Goal: Complete application form

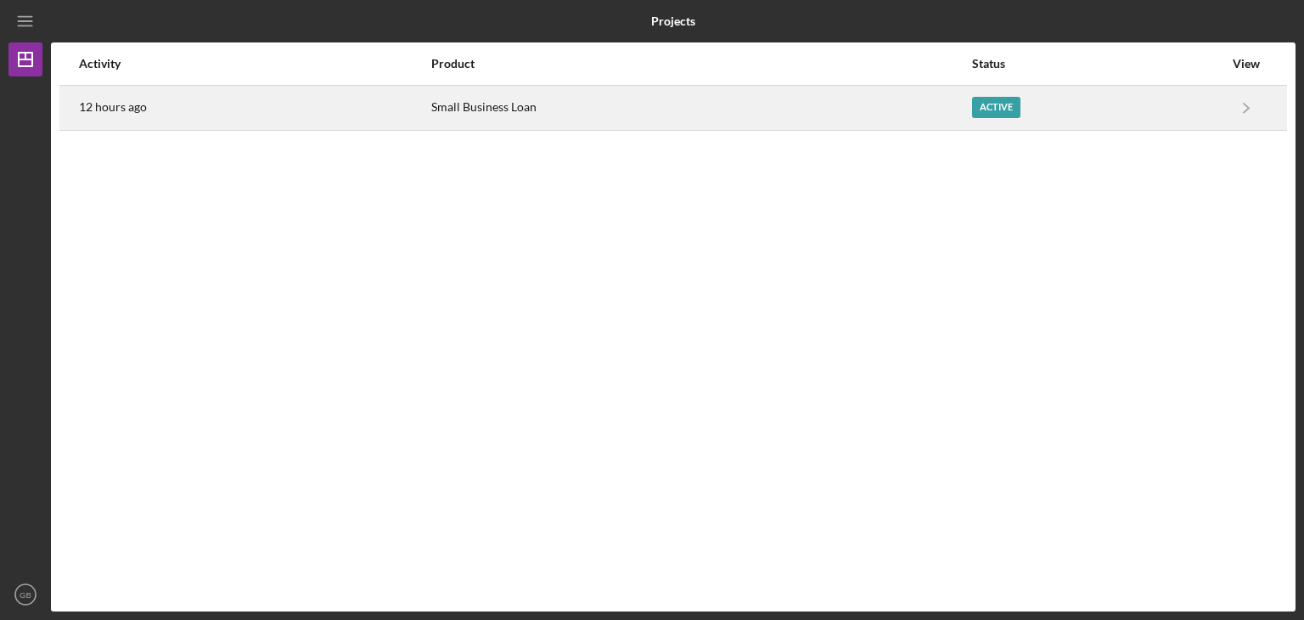
click at [988, 113] on div "Active" at bounding box center [996, 107] width 48 height 21
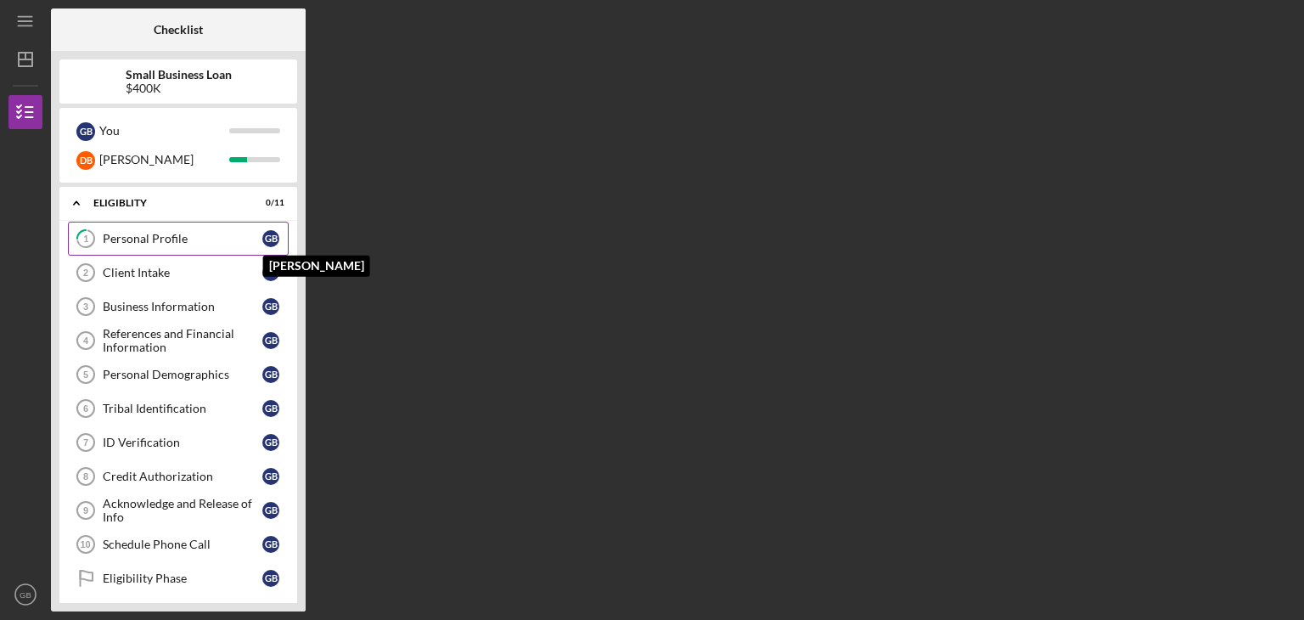
click at [269, 238] on div "G B" at bounding box center [270, 238] width 17 height 17
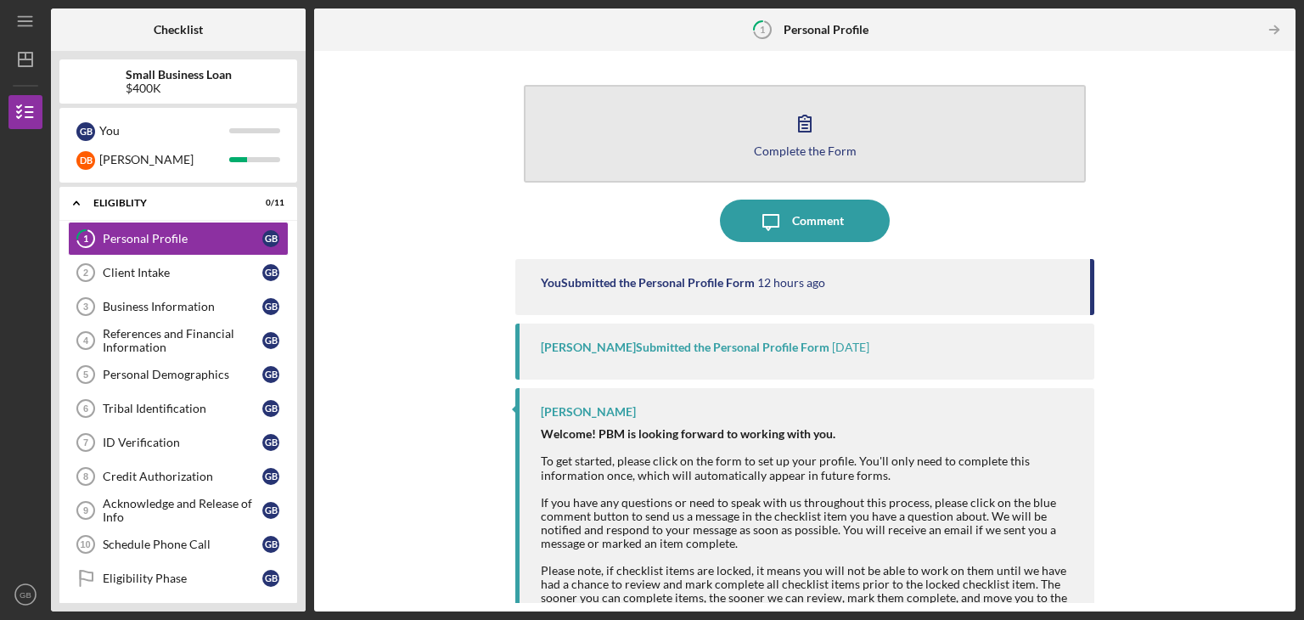
click at [865, 148] on button "Complete the Form Form" at bounding box center [805, 134] width 562 height 98
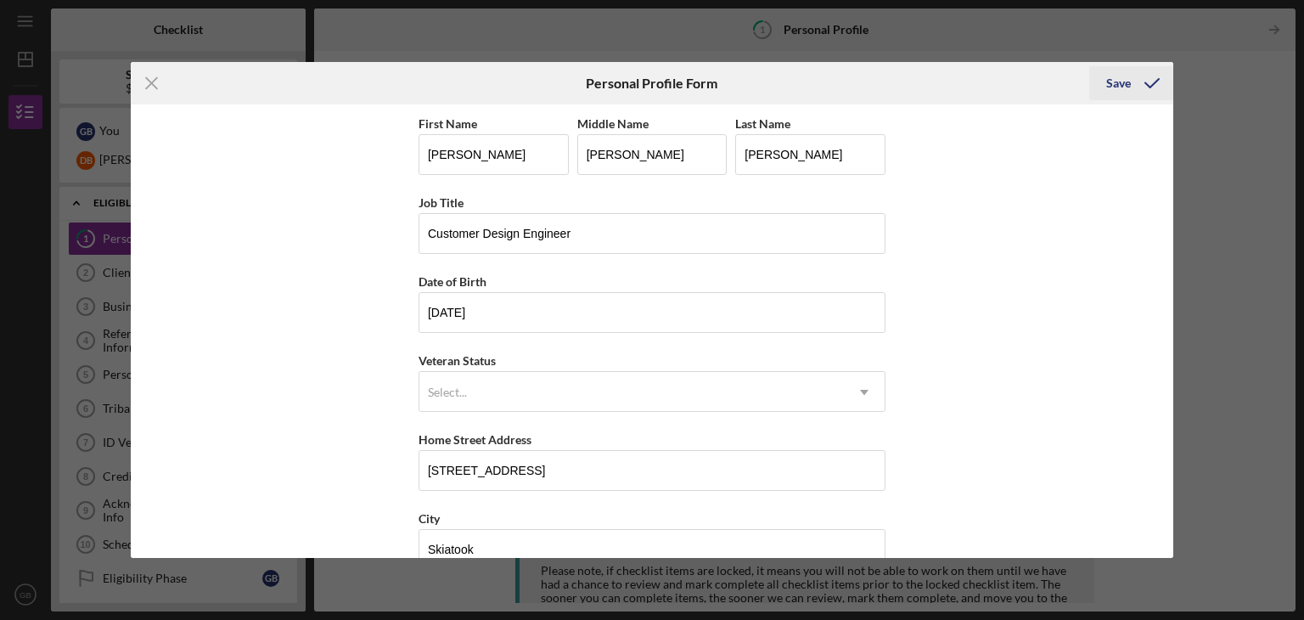
click at [1117, 79] on div "Save" at bounding box center [1118, 83] width 25 height 34
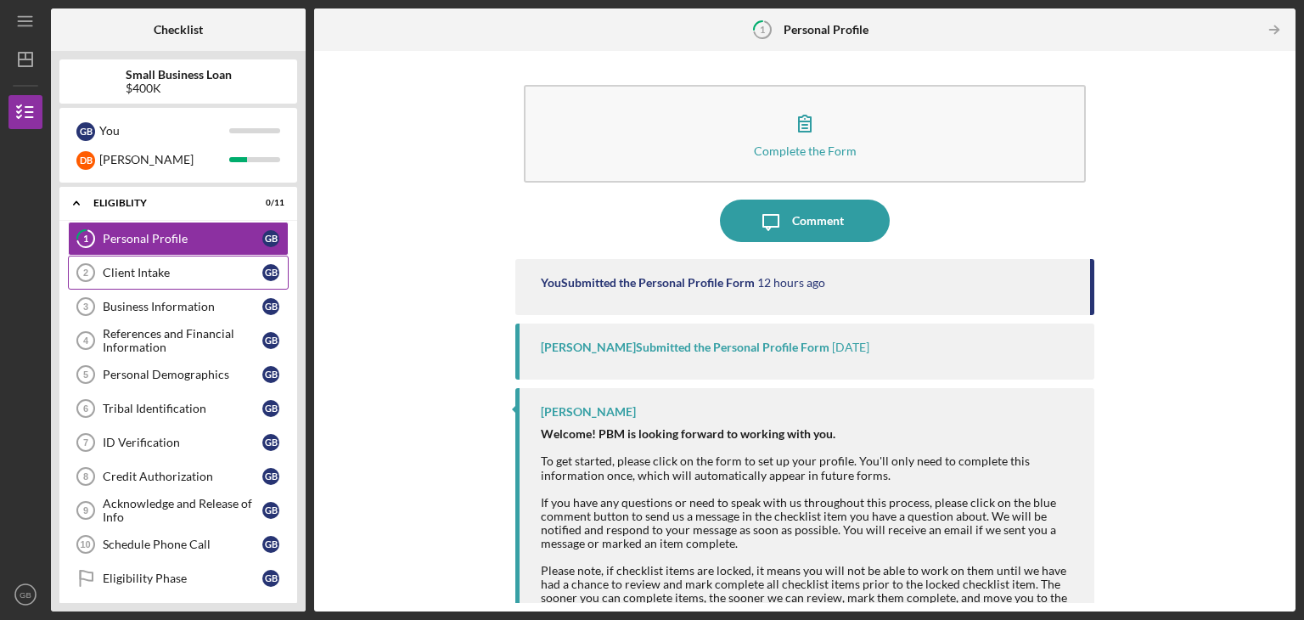
click at [137, 276] on div "Client Intake" at bounding box center [183, 273] width 160 height 14
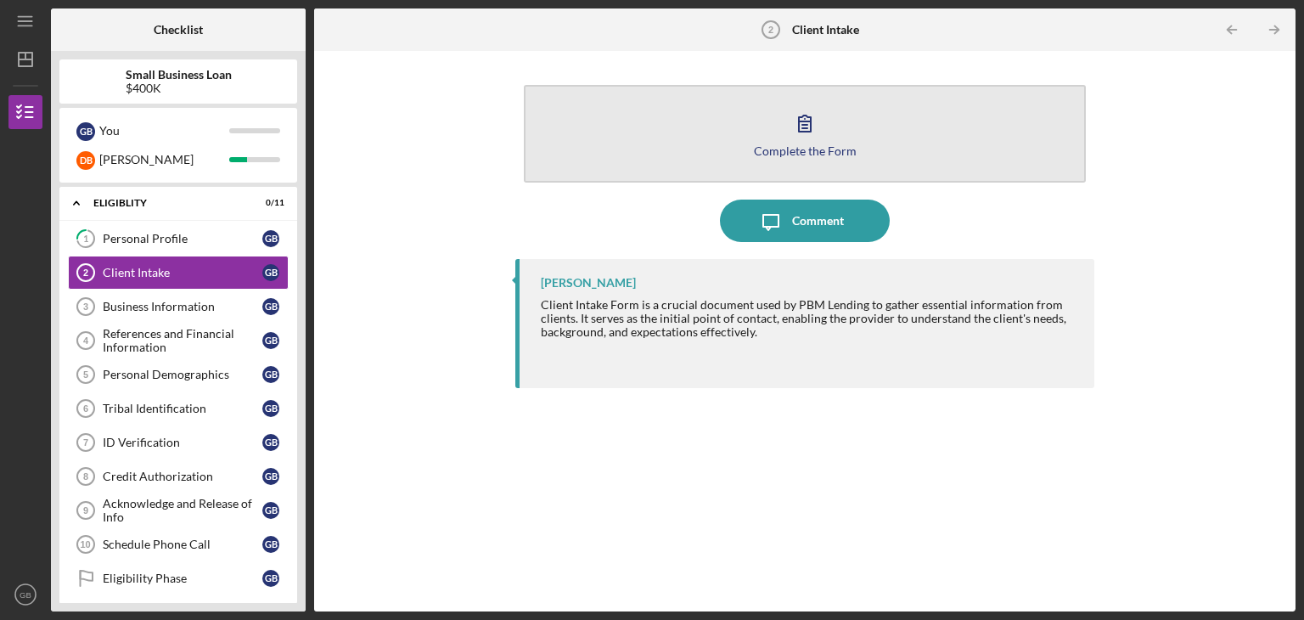
click at [912, 123] on button "Complete the Form Form" at bounding box center [805, 134] width 562 height 98
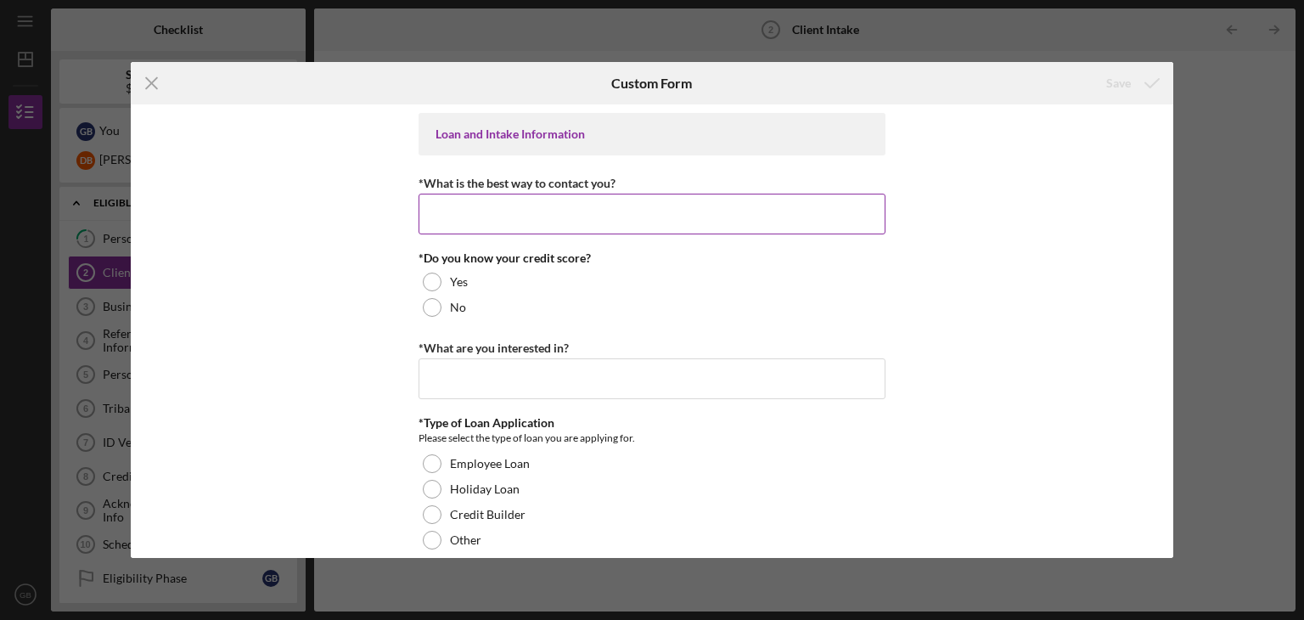
click at [662, 199] on input "*What is the best way to contact you?" at bounding box center [651, 214] width 467 height 41
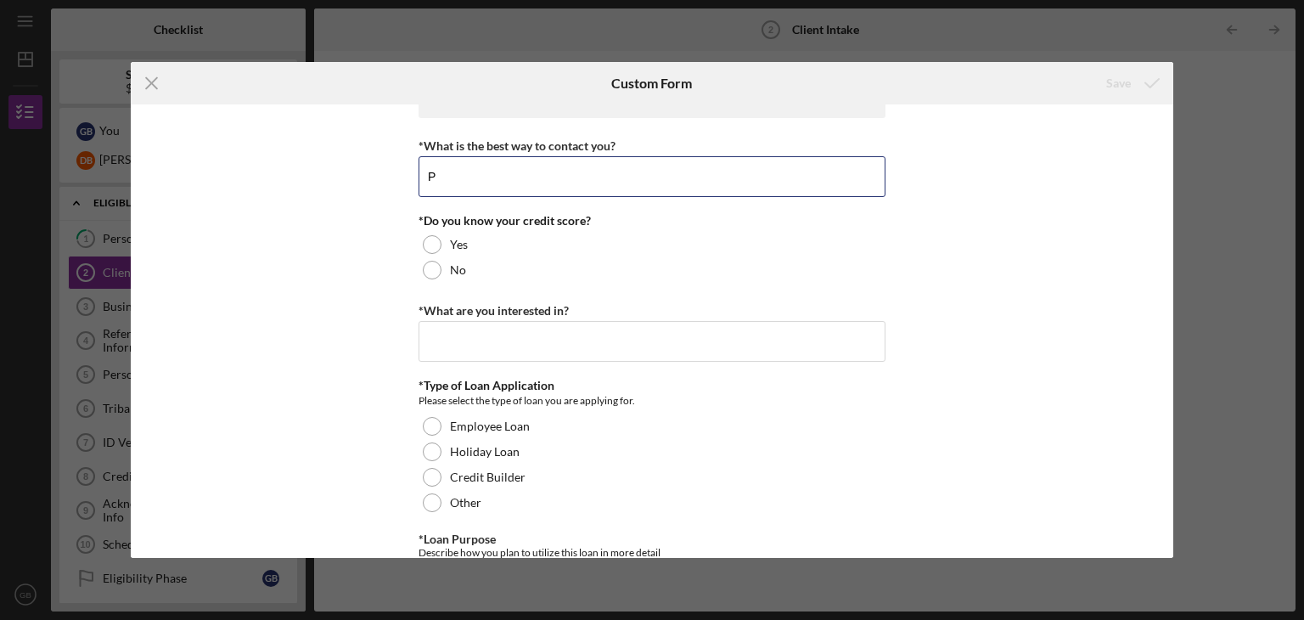
scroll to position [43, 0]
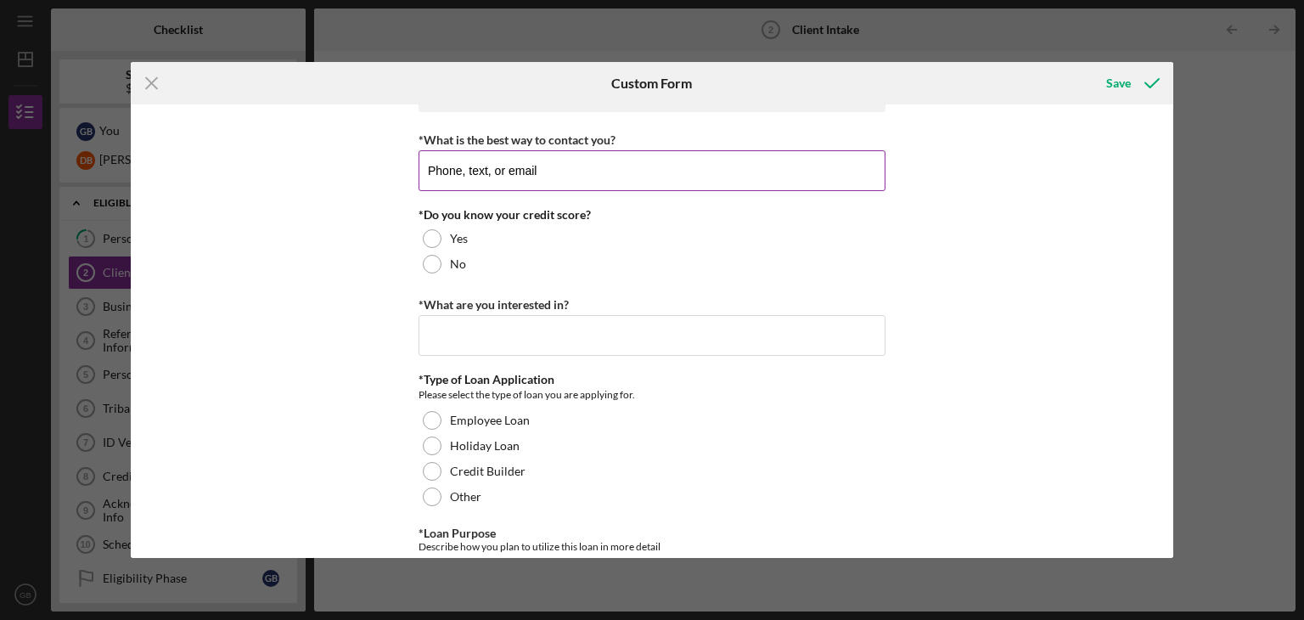
click at [458, 170] on input "Phone, text, or email" at bounding box center [651, 170] width 467 height 41
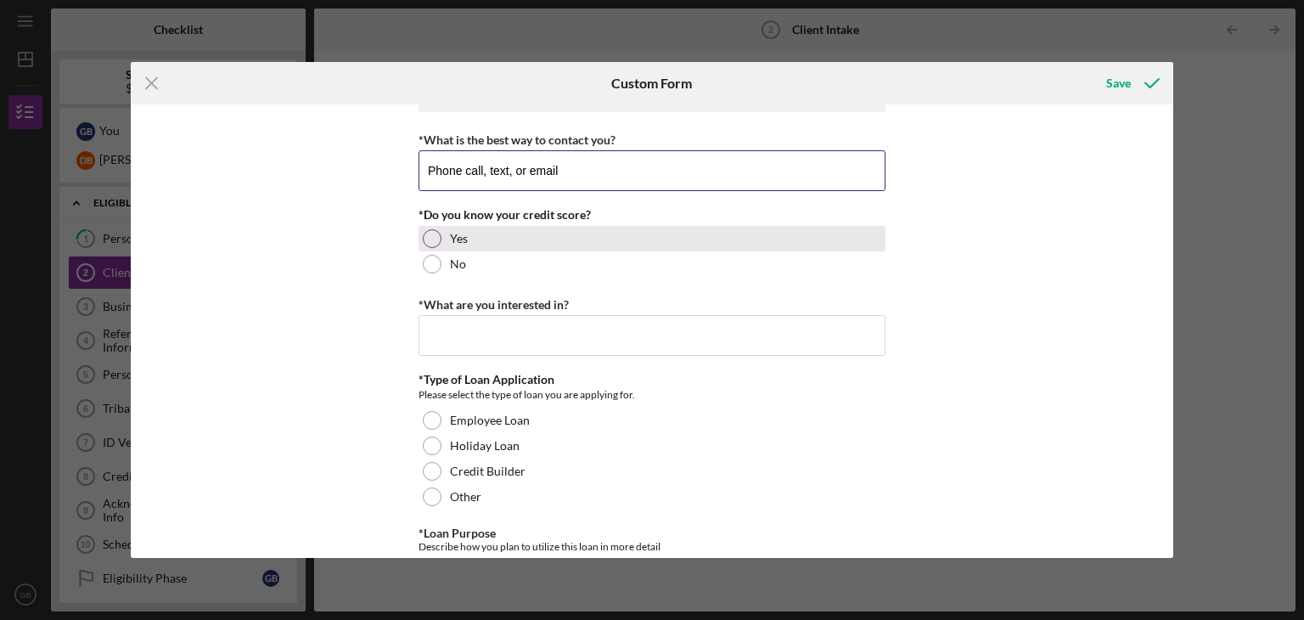
type input "Phone call, text, or email"
click at [424, 241] on div at bounding box center [432, 238] width 19 height 19
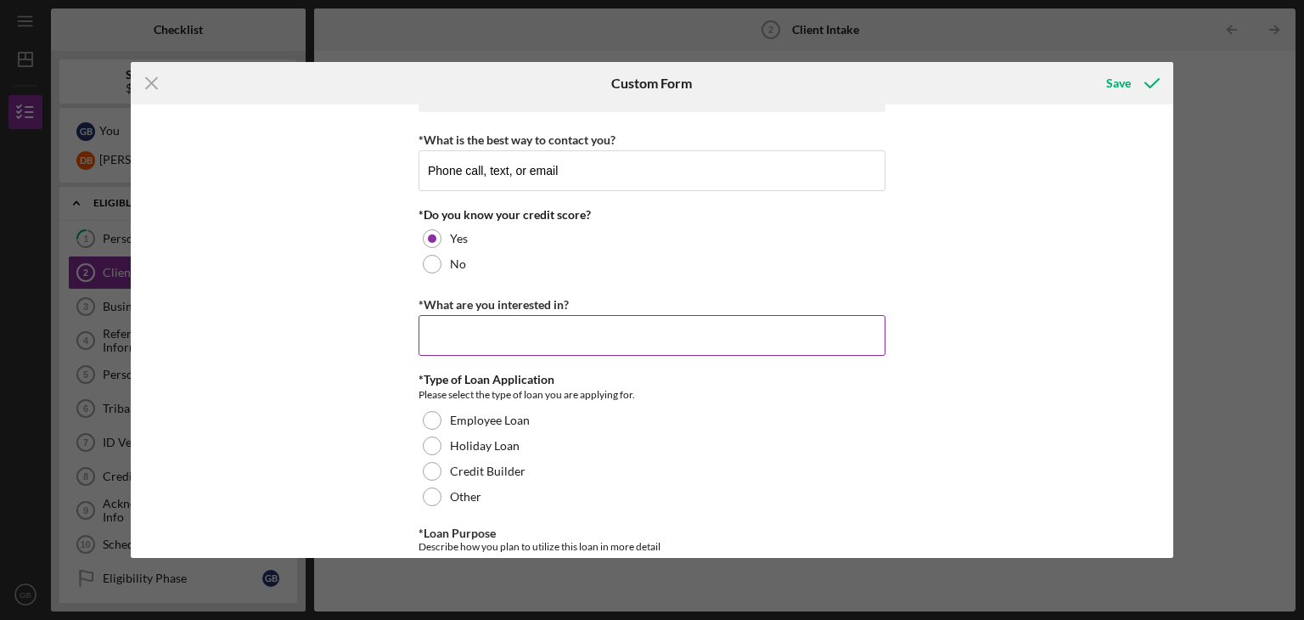
click at [502, 337] on input "*What are you interested in?" at bounding box center [651, 335] width 467 height 41
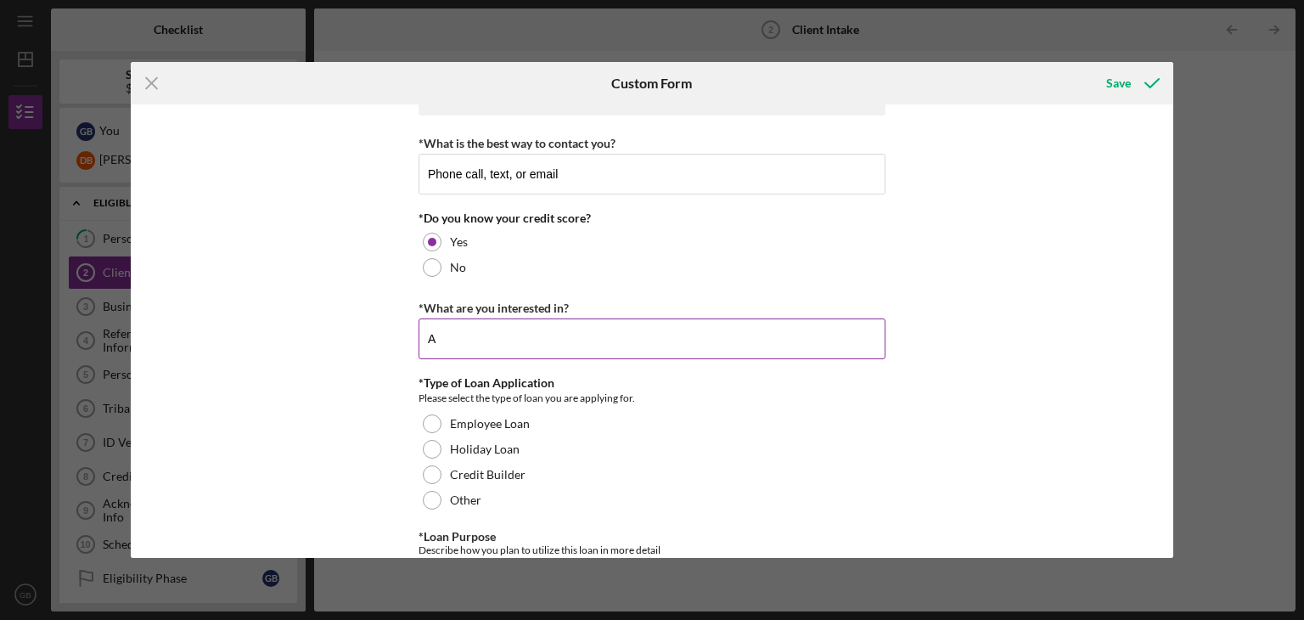
type input "A"
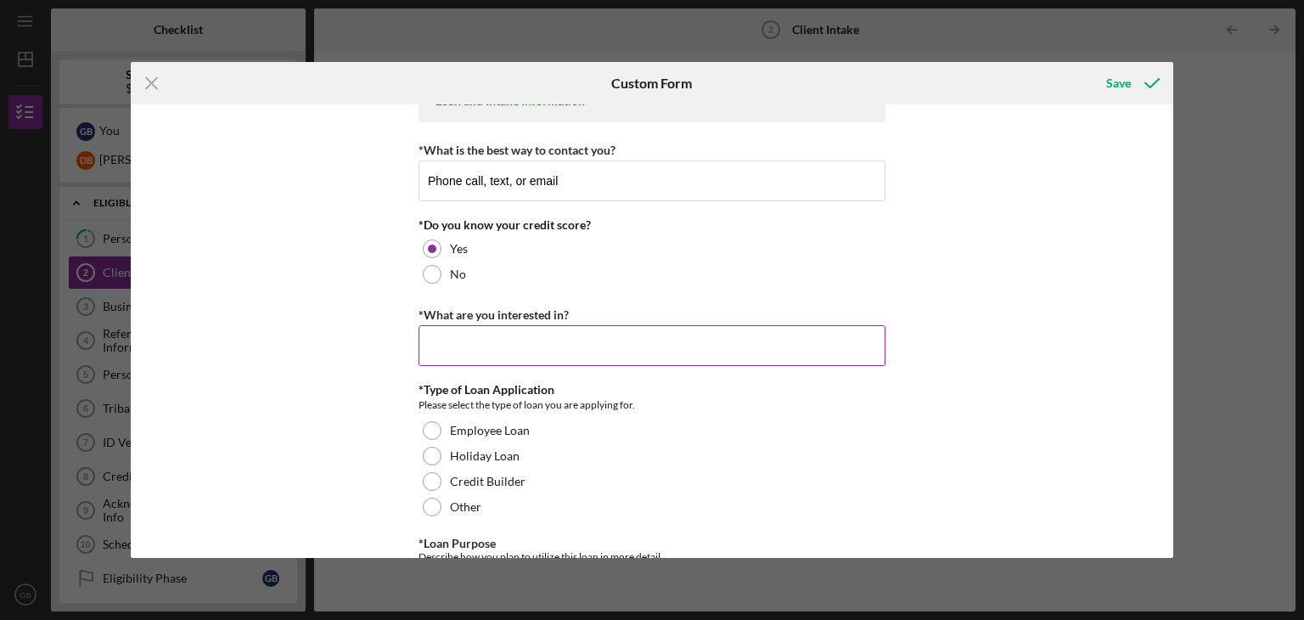
type input "A"
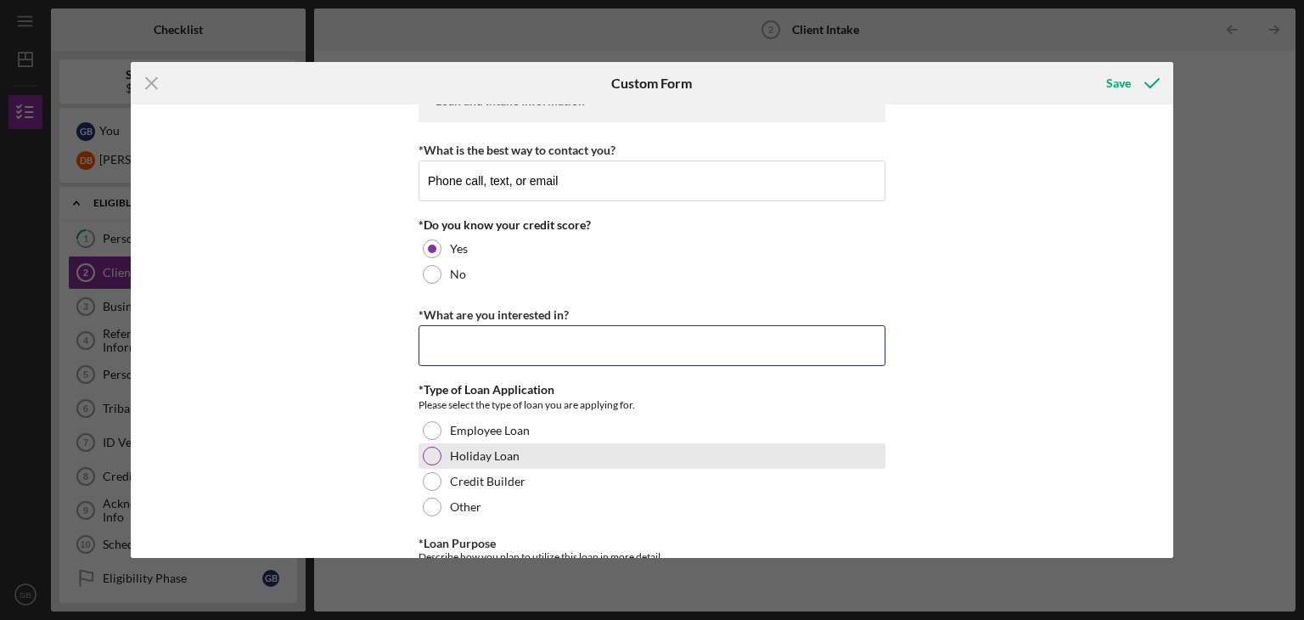
type input "S"
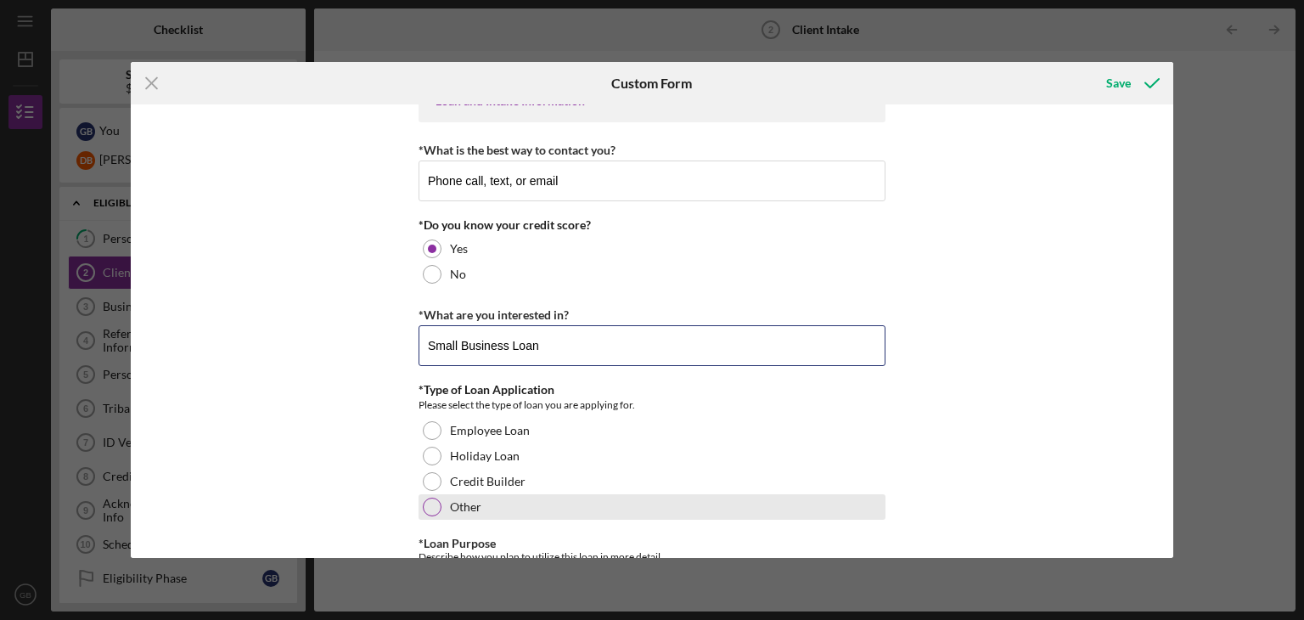
type input "Small Business Loan"
click at [424, 510] on div at bounding box center [432, 506] width 19 height 19
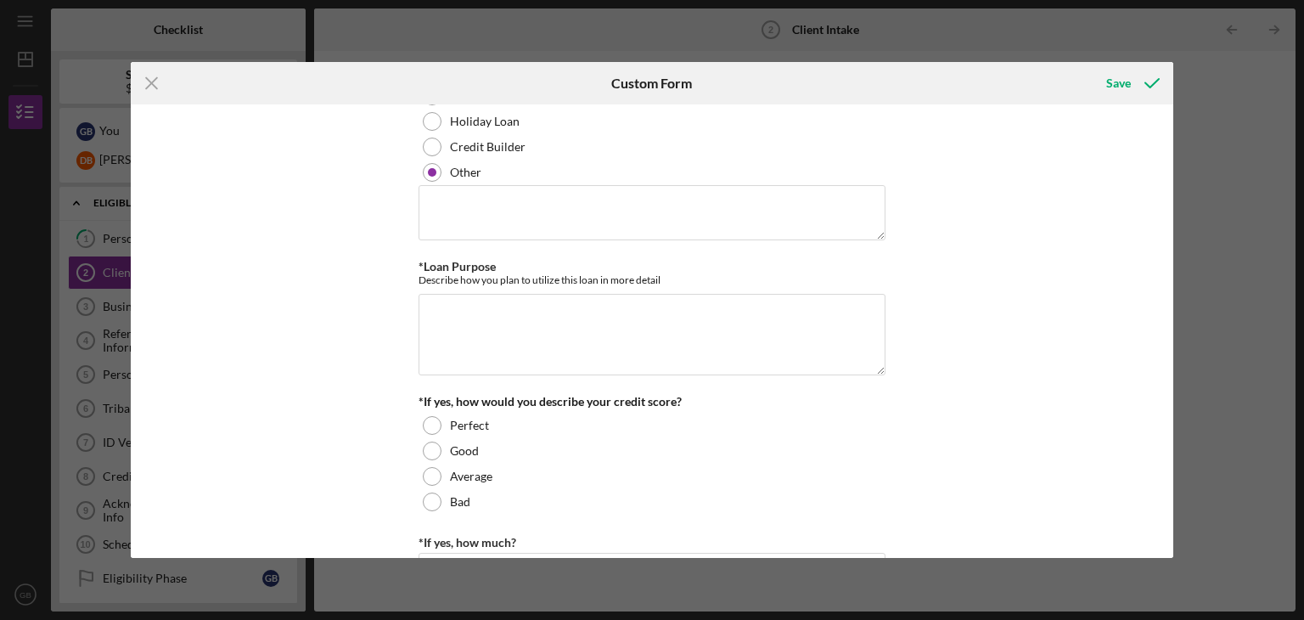
scroll to position [445, 0]
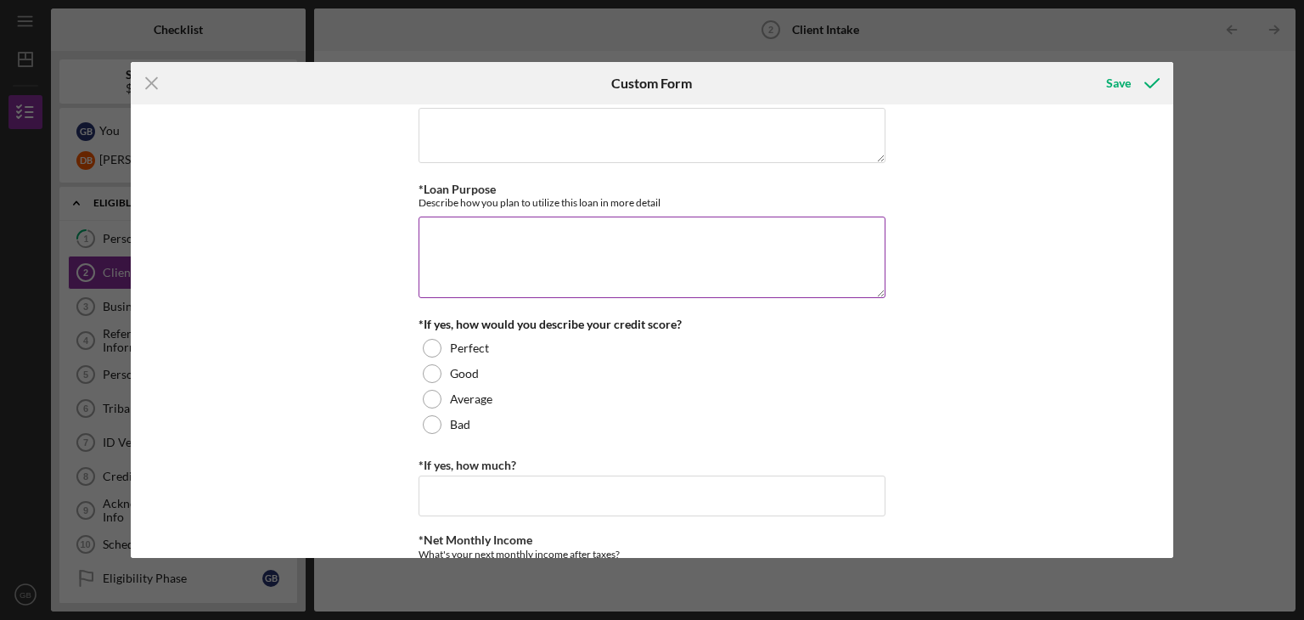
click at [490, 259] on textarea "*Loan Purpose" at bounding box center [651, 256] width 467 height 81
type textarea "W"
drag, startPoint x: 692, startPoint y: 235, endPoint x: 777, endPoint y: 233, distance: 85.8
click at [777, 233] on textarea "The loan purpose is to buy a commercial property currently for sale and develop…" at bounding box center [651, 256] width 467 height 81
type textarea "The loan purpose is to buy a commercial property (and develop the site into"
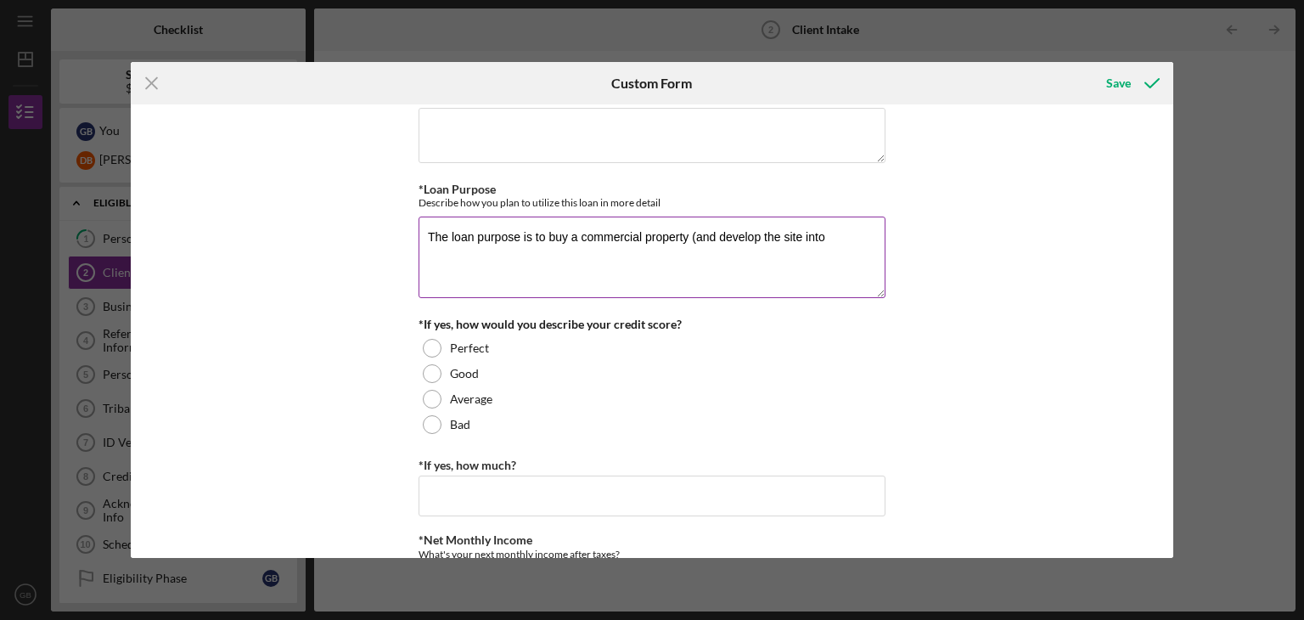
click at [837, 238] on textarea "The loan purpose is to buy a commercial property (and develop the site into" at bounding box center [651, 256] width 467 height 81
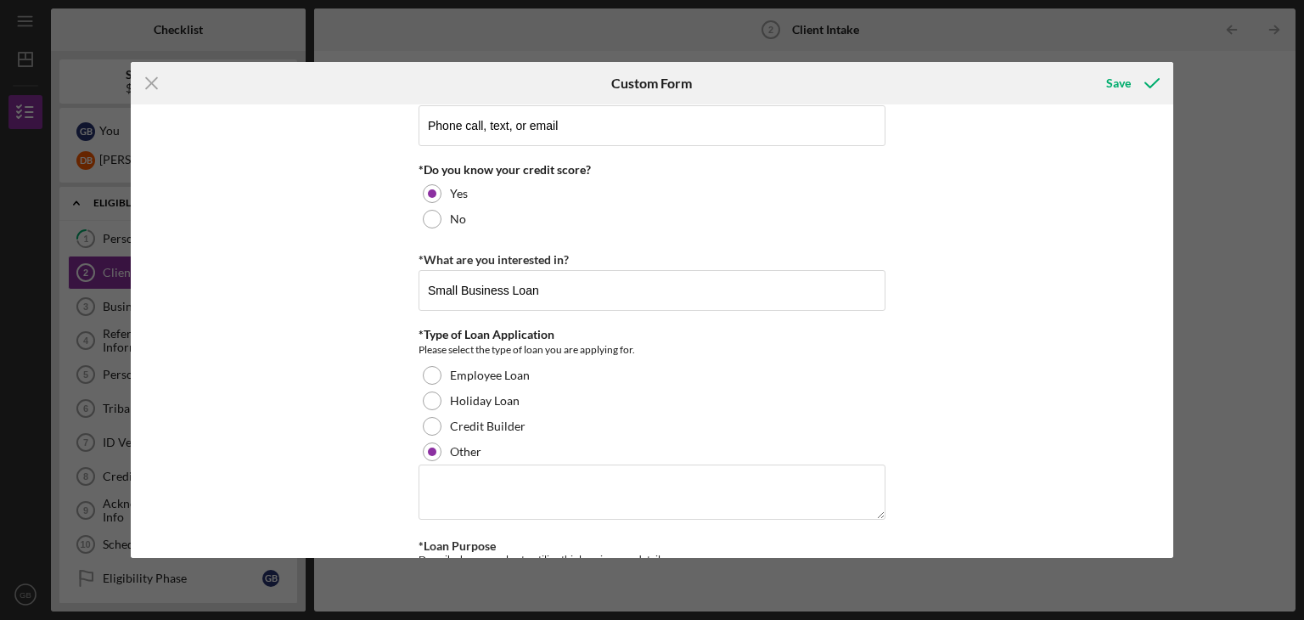
scroll to position [0, 0]
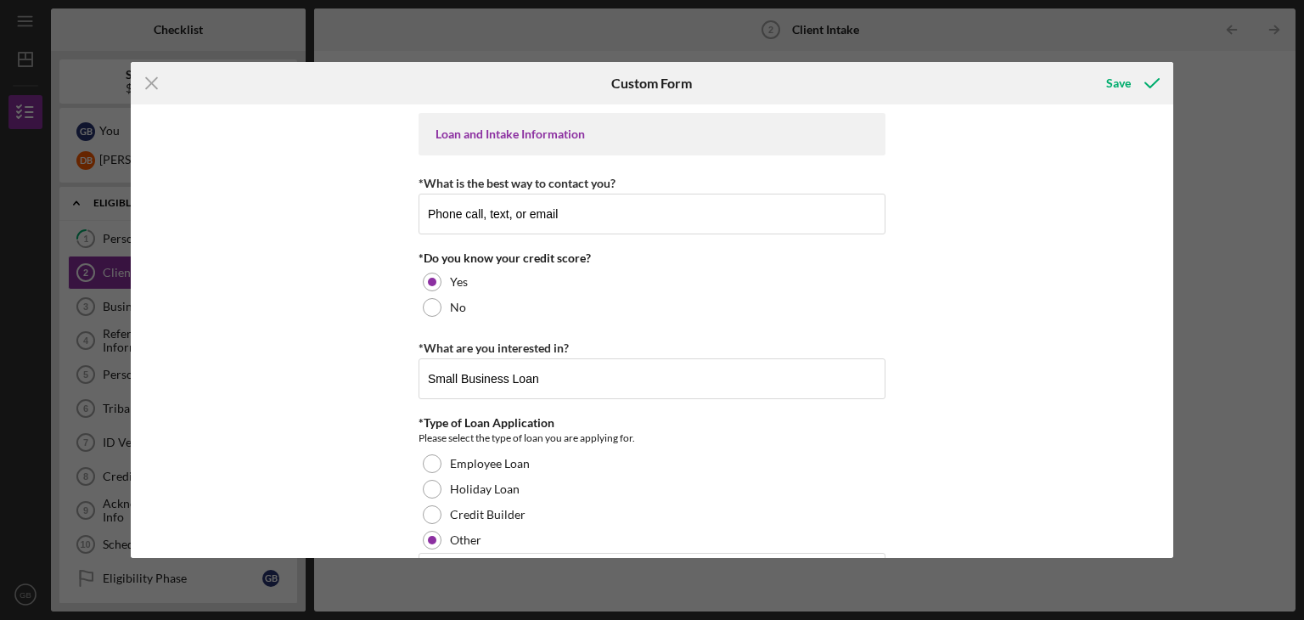
click at [1240, 157] on div "Icon/Menu Close Custom Form Save Loan and Intake Information *What is the best …" at bounding box center [652, 310] width 1304 height 620
click at [1123, 69] on div "Save" at bounding box center [1118, 83] width 25 height 34
click at [1124, 82] on div "Save" at bounding box center [1118, 83] width 25 height 34
